Goal: Navigation & Orientation: Understand site structure

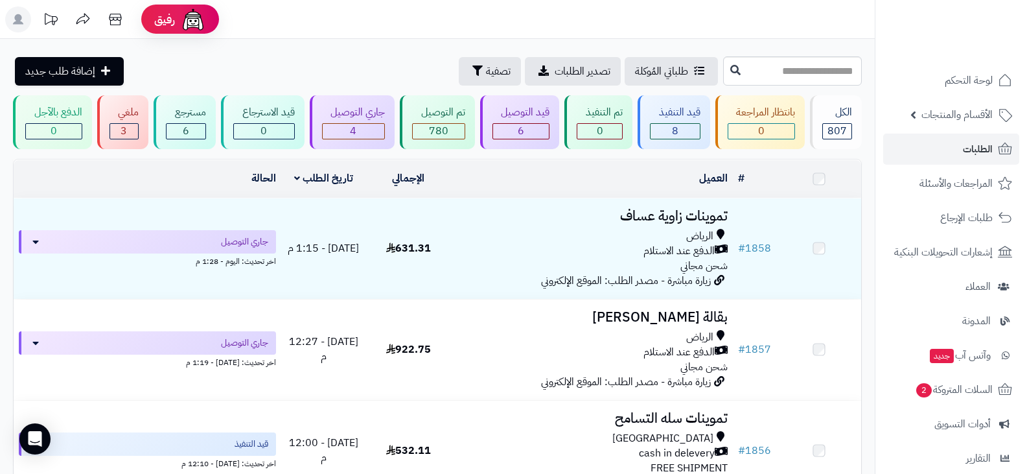
click at [119, 124] on div "3" at bounding box center [124, 131] width 29 height 15
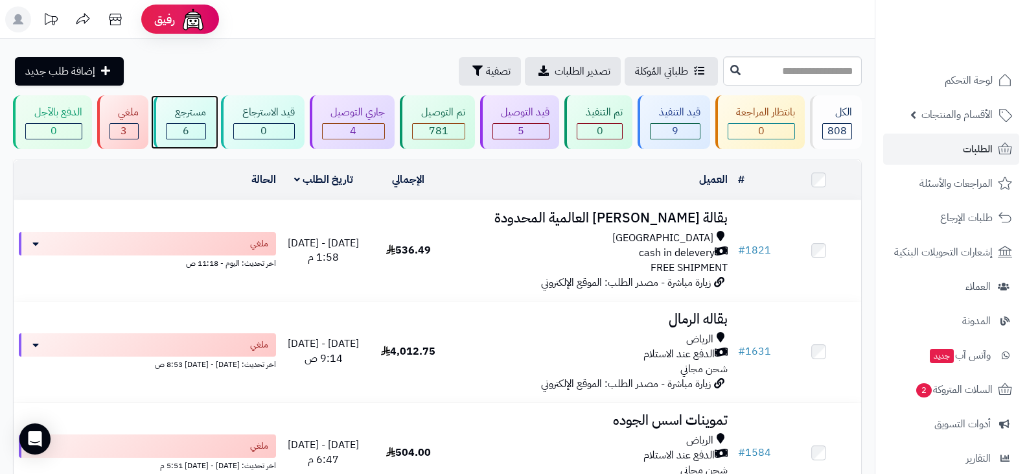
click at [192, 130] on div "6" at bounding box center [185, 131] width 39 height 15
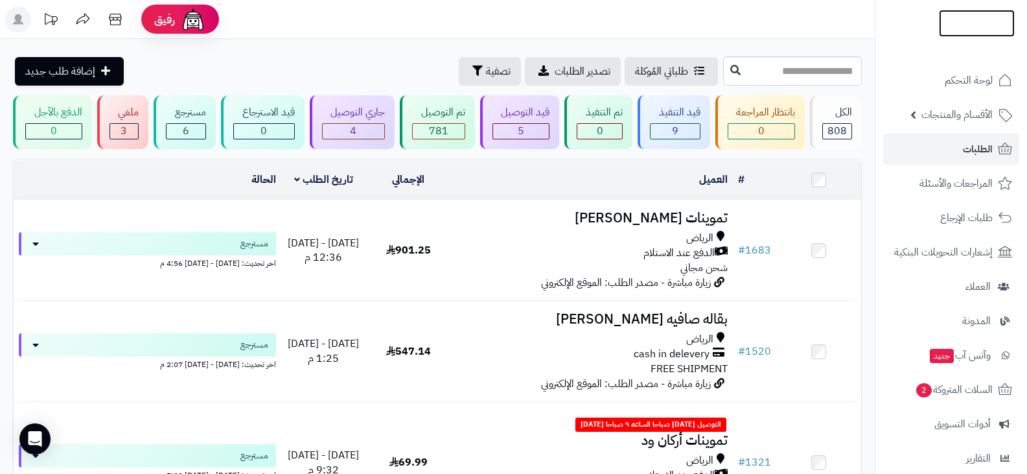
click at [956, 32] on img at bounding box center [977, 45] width 76 height 27
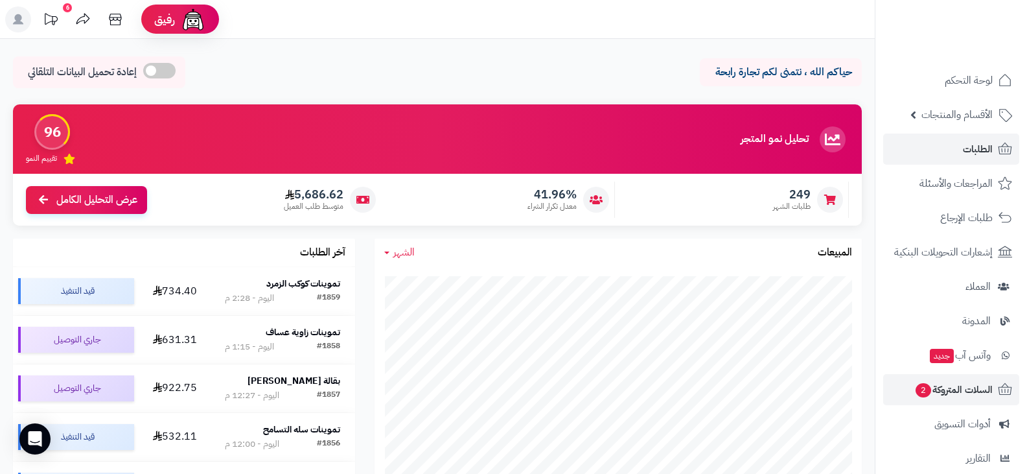
scroll to position [65, 0]
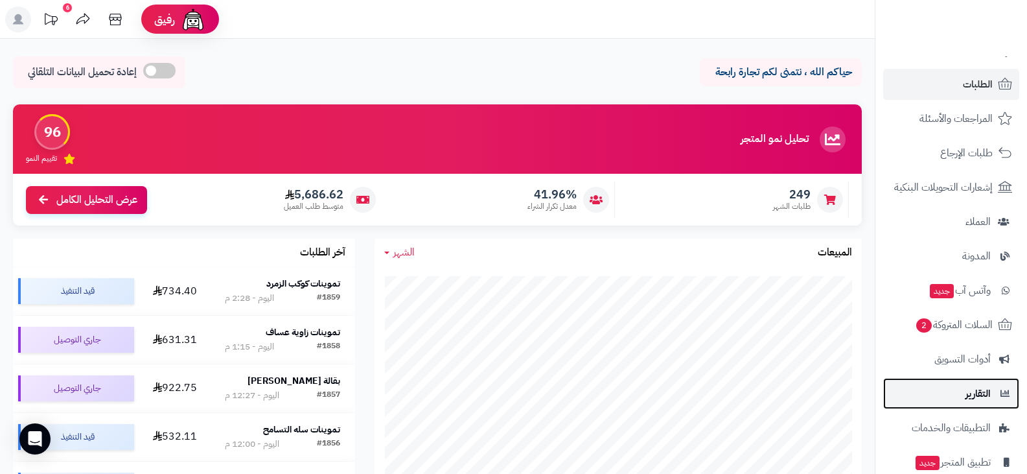
click at [957, 400] on link "التقارير" at bounding box center [951, 393] width 136 height 31
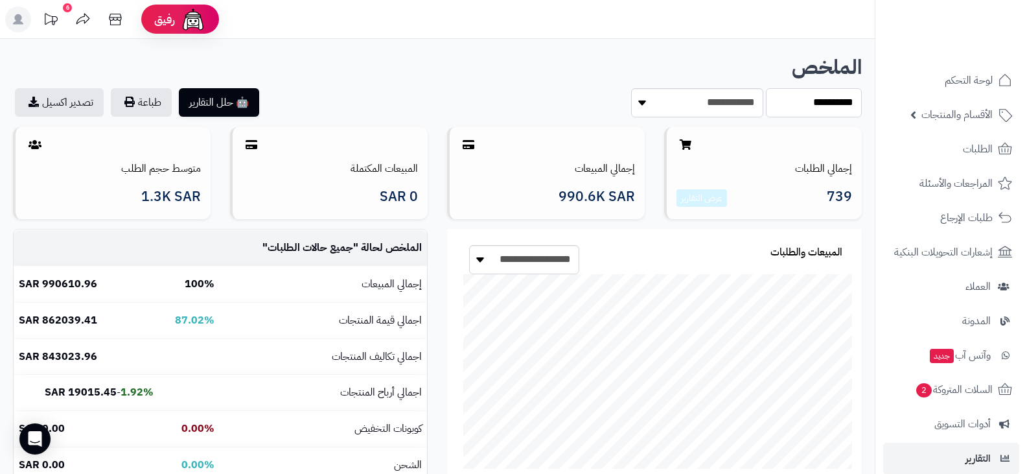
click at [789, 107] on select "**********" at bounding box center [814, 102] width 96 height 29
click at [766, 88] on select "**********" at bounding box center [814, 102] width 96 height 29
click at [795, 103] on select "**********" at bounding box center [814, 102] width 96 height 29
click at [585, 81] on div "**********" at bounding box center [437, 86] width 849 height 61
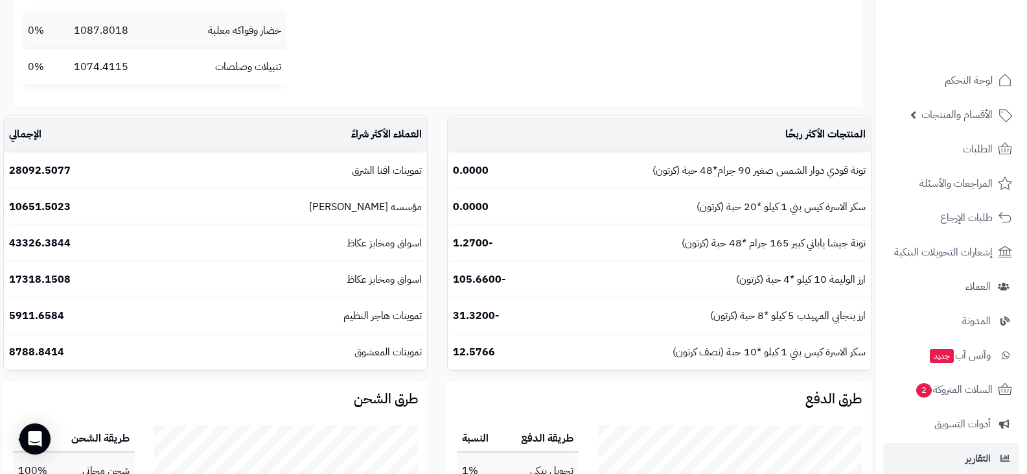
scroll to position [1478, 0]
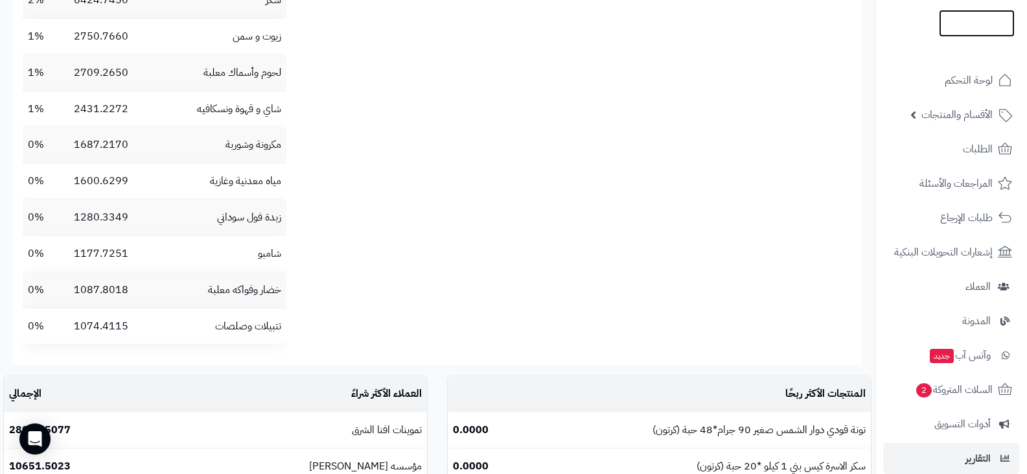
click at [958, 23] on img at bounding box center [977, 36] width 76 height 27
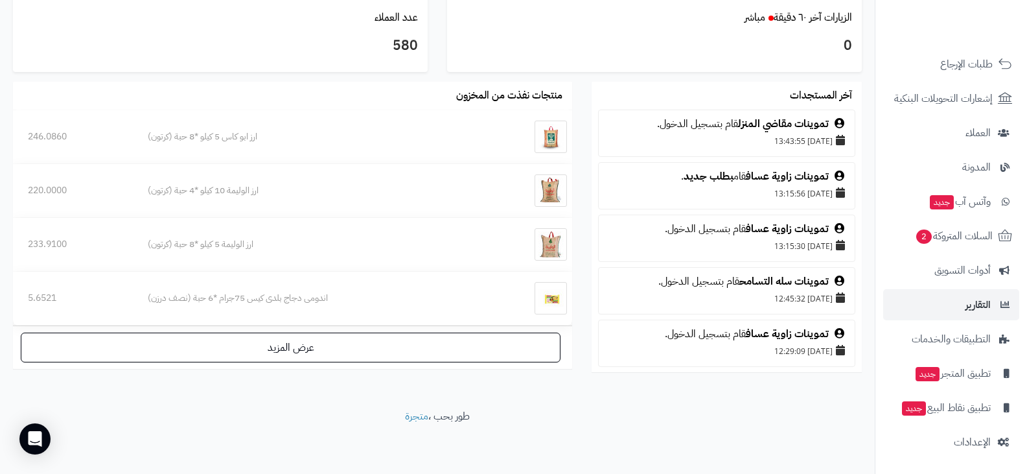
scroll to position [65, 0]
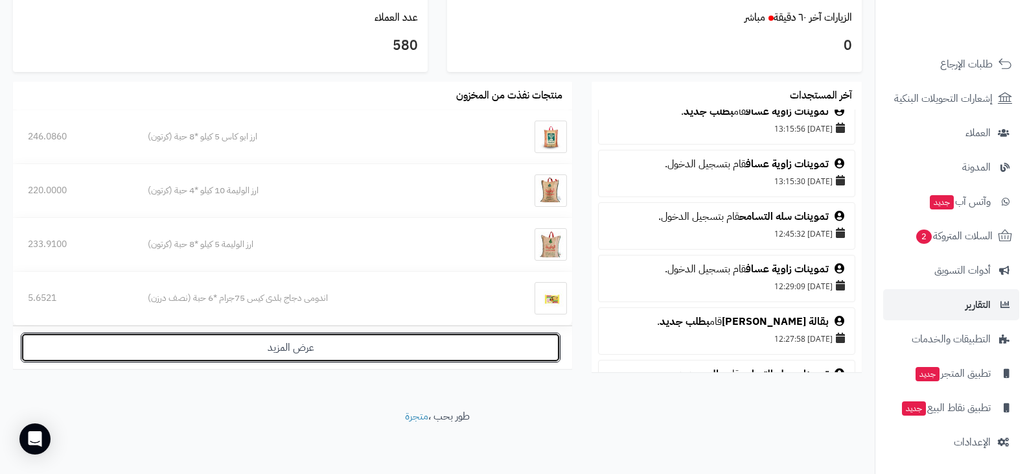
click at [467, 354] on link "عرض المزيد" at bounding box center [291, 347] width 540 height 30
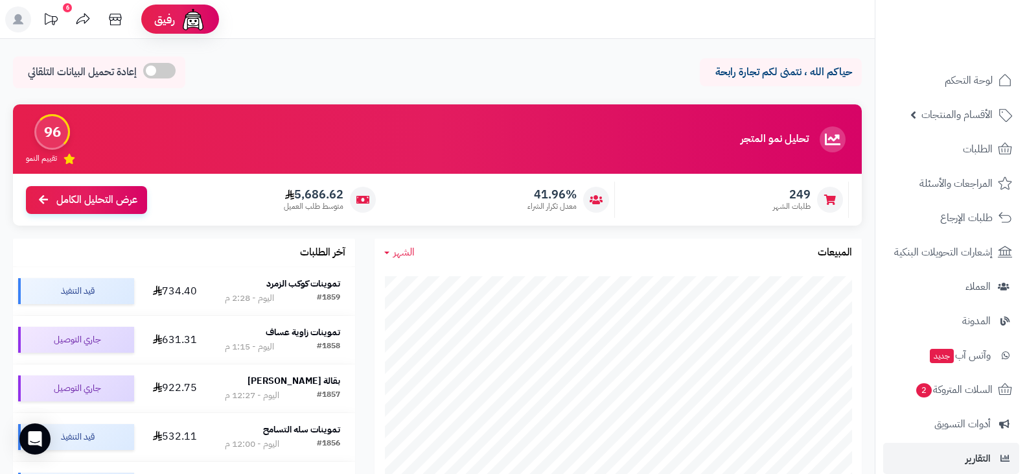
click at [86, 214] on div "249 طلبات الشهر 41.96% معدل تكرار الشراء 5,686.62 متوسط طلب العميل عرض التحليل …" at bounding box center [437, 200] width 849 height 52
click at [98, 191] on span "عرض التحليل الكامل" at bounding box center [96, 198] width 81 height 15
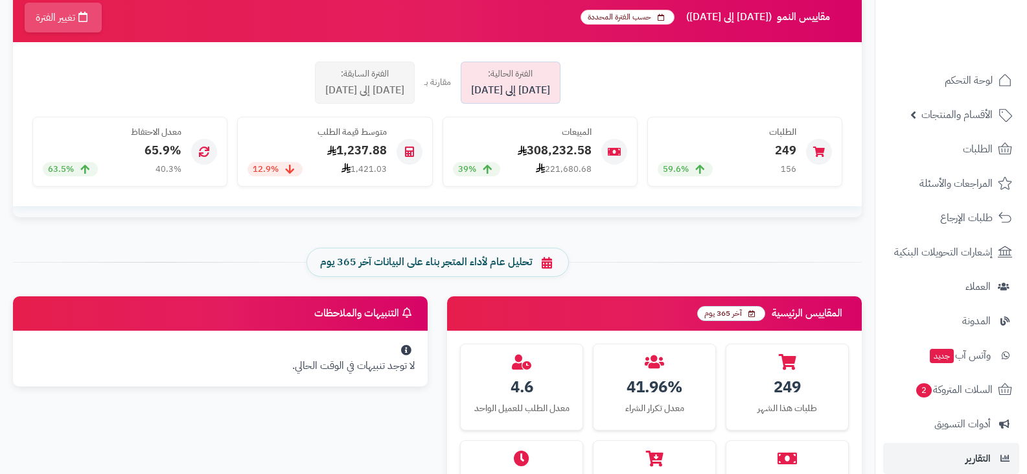
scroll to position [389, 0]
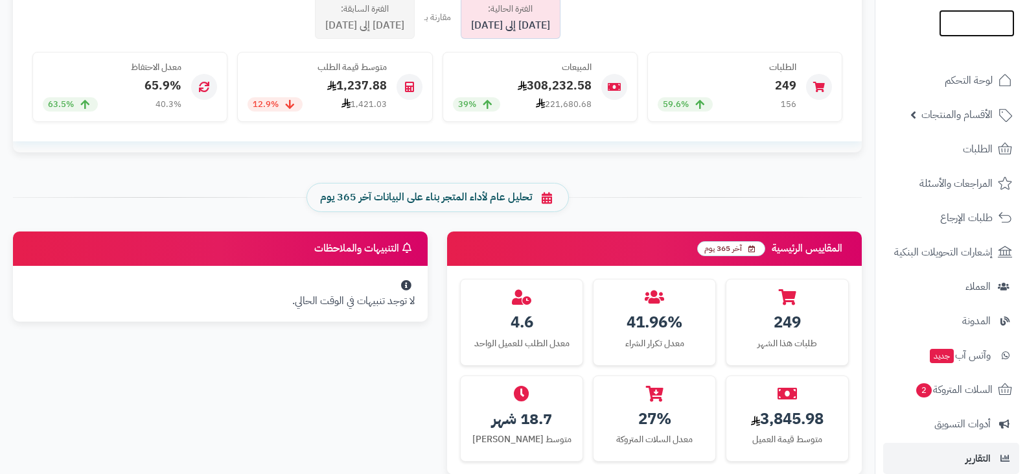
click at [948, 33] on img at bounding box center [977, 46] width 76 height 27
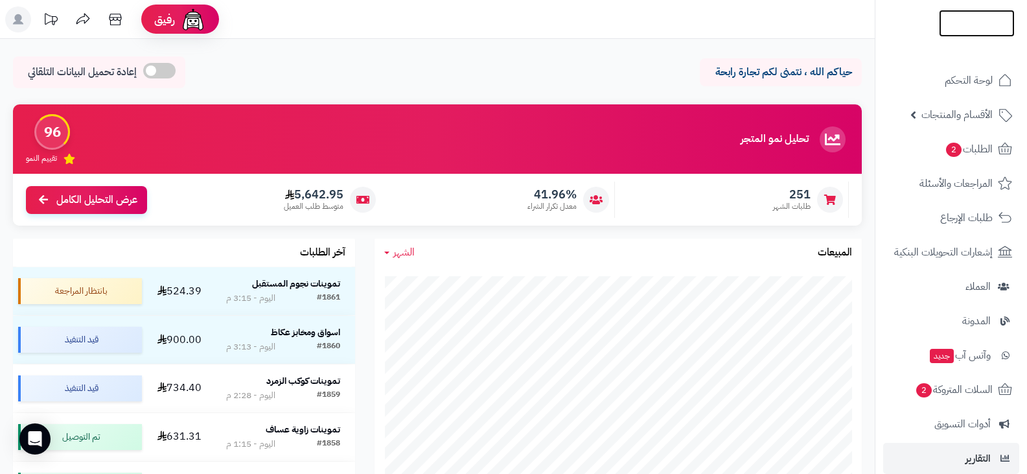
click at [961, 32] on img at bounding box center [977, 45] width 76 height 27
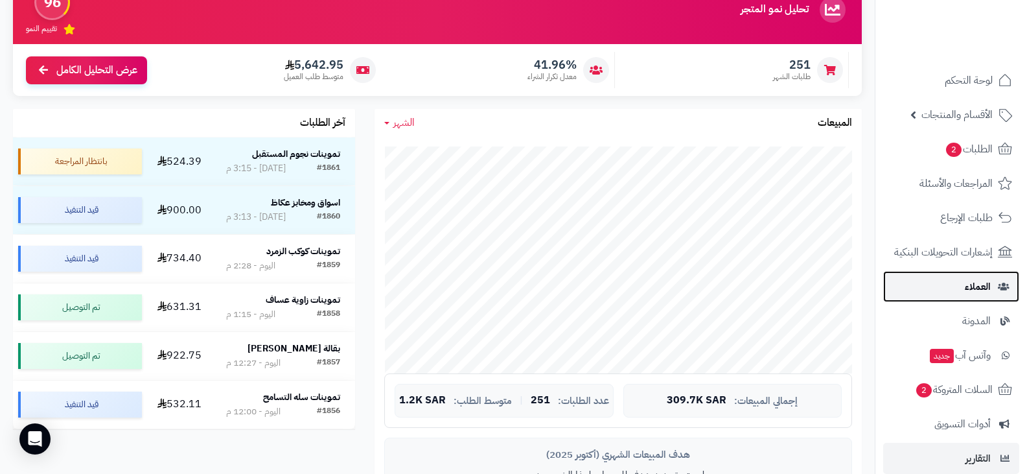
click at [972, 286] on span "العملاء" at bounding box center [978, 286] width 26 height 18
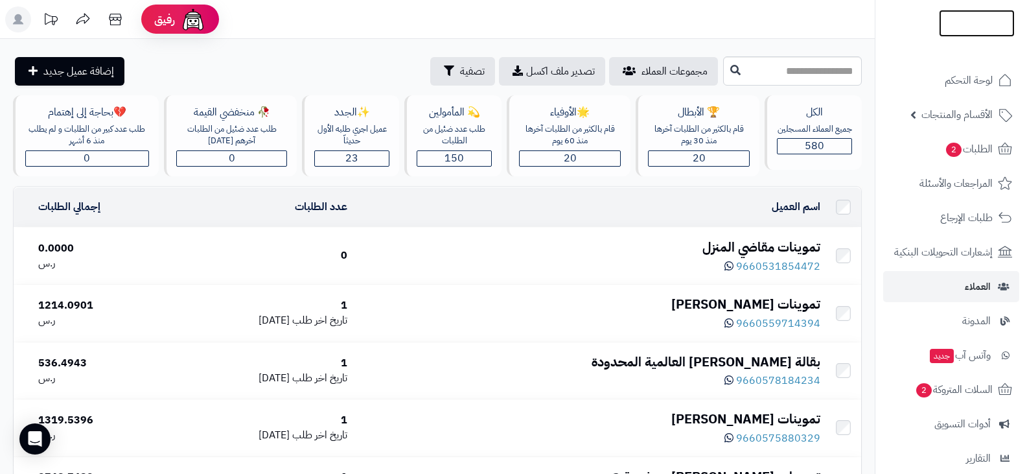
click at [955, 26] on img at bounding box center [977, 23] width 76 height 27
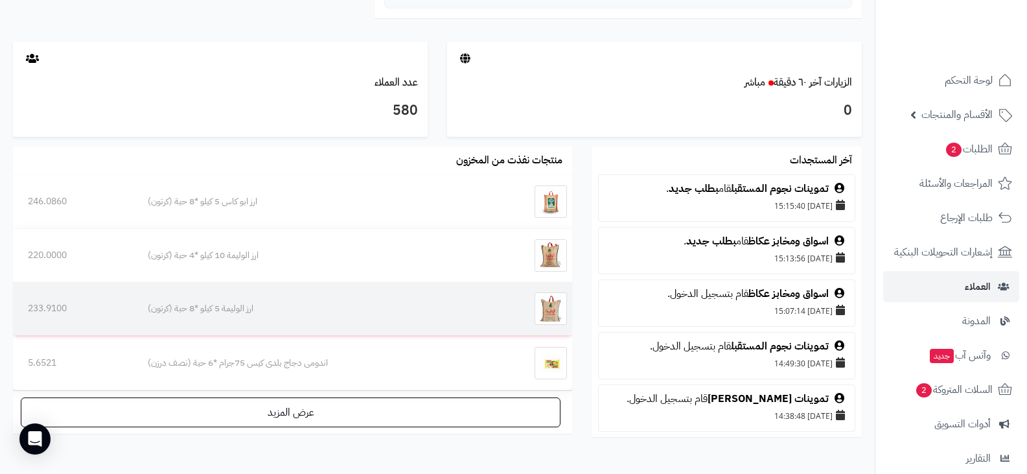
scroll to position [713, 0]
